Goal: Navigation & Orientation: Find specific page/section

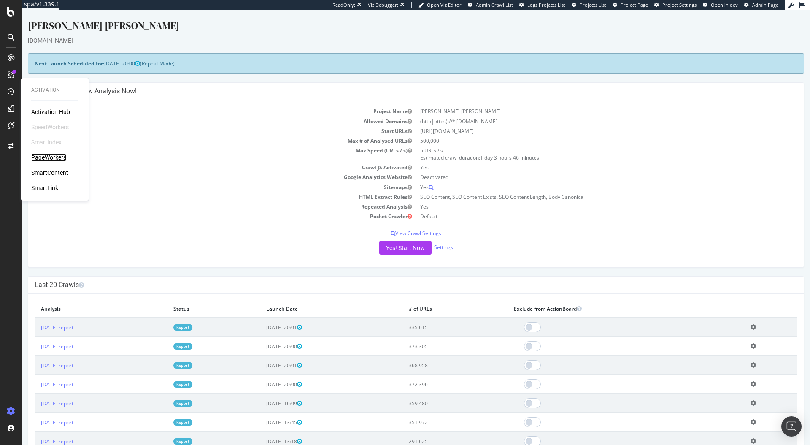
click at [57, 157] on div "PageWorkers" at bounding box center [48, 157] width 35 height 8
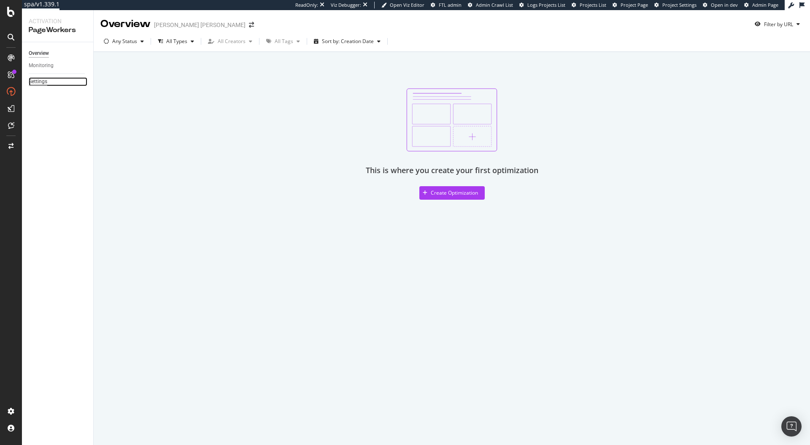
click at [36, 85] on div "Settings" at bounding box center [38, 81] width 19 height 9
